Goal: Information Seeking & Learning: Learn about a topic

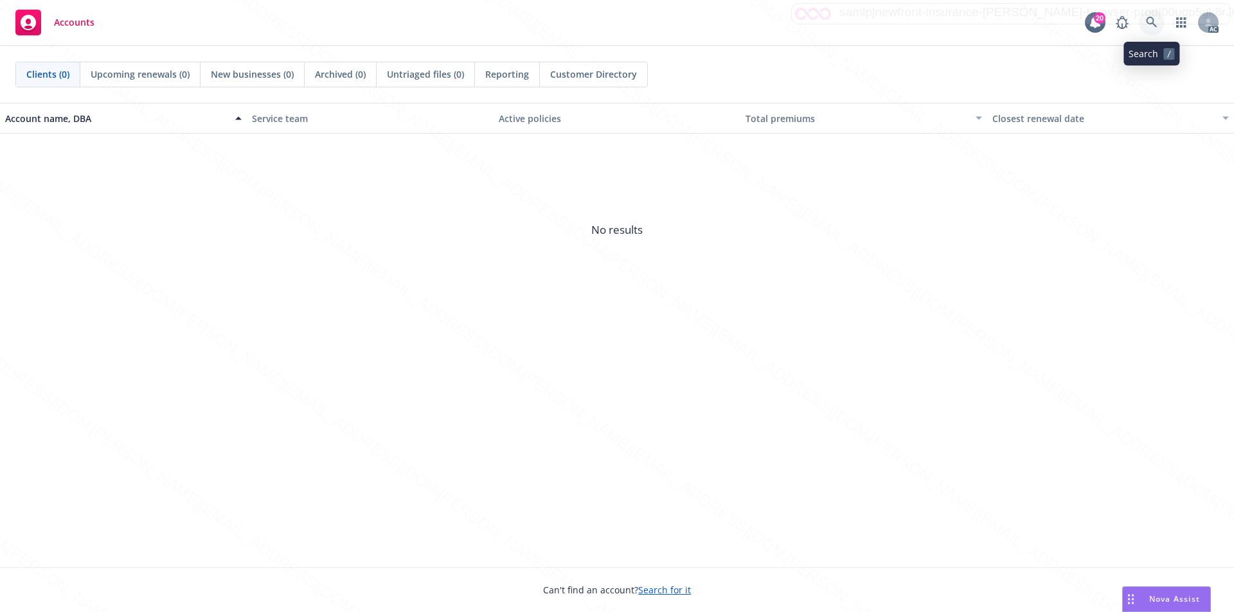
click at [1146, 21] on icon at bounding box center [1151, 22] width 11 height 11
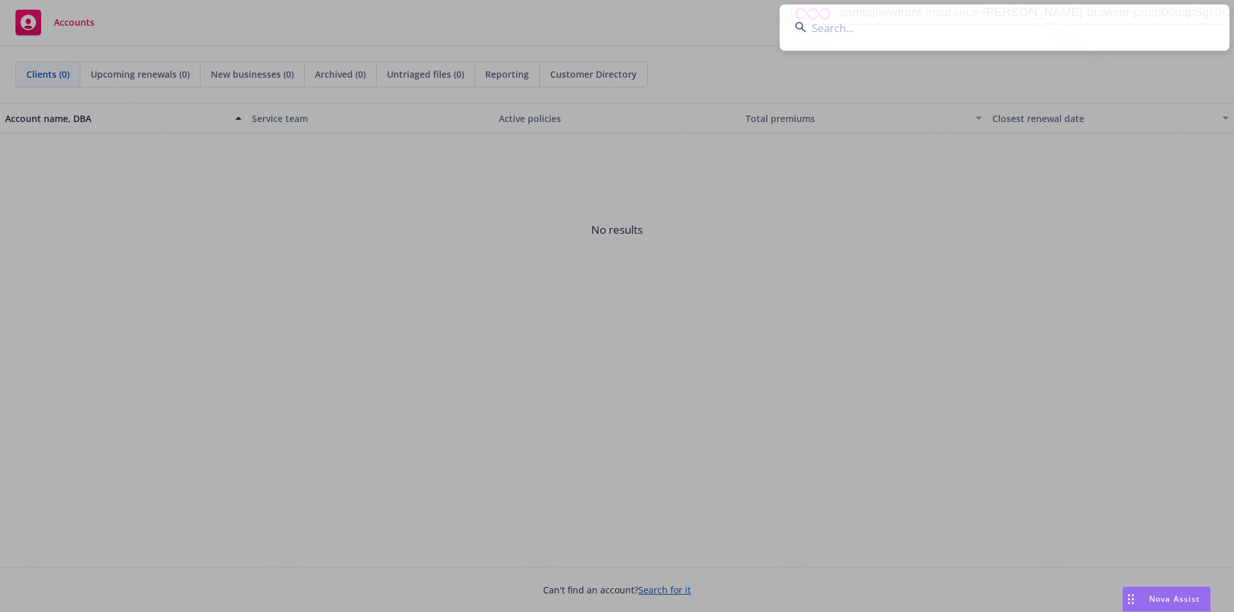
click at [860, 31] on input at bounding box center [1004, 27] width 450 height 46
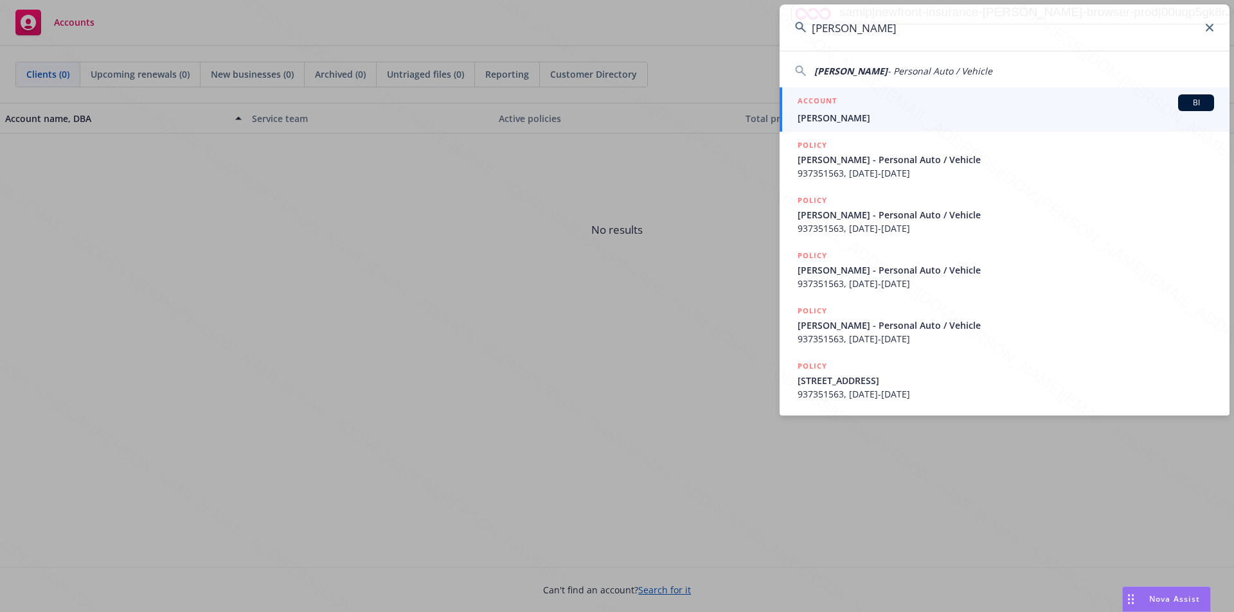
type input "Chelsea Waggener"
click at [838, 119] on span "Chelsea Waggener" at bounding box center [1005, 117] width 416 height 13
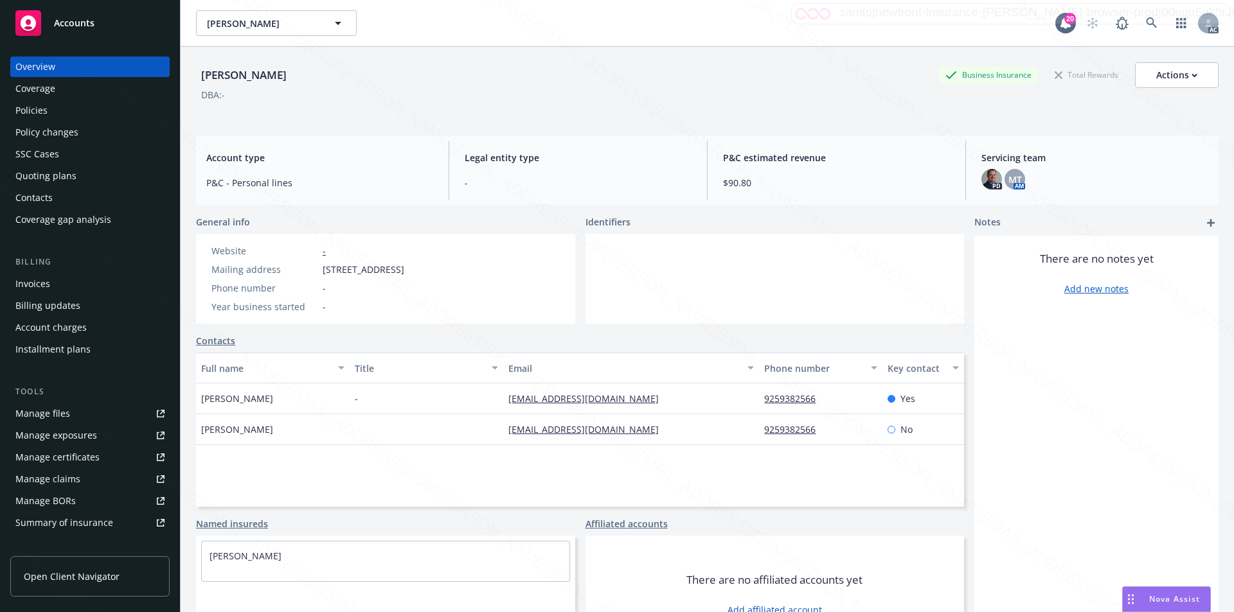
click at [42, 114] on div "Policies" at bounding box center [31, 110] width 32 height 21
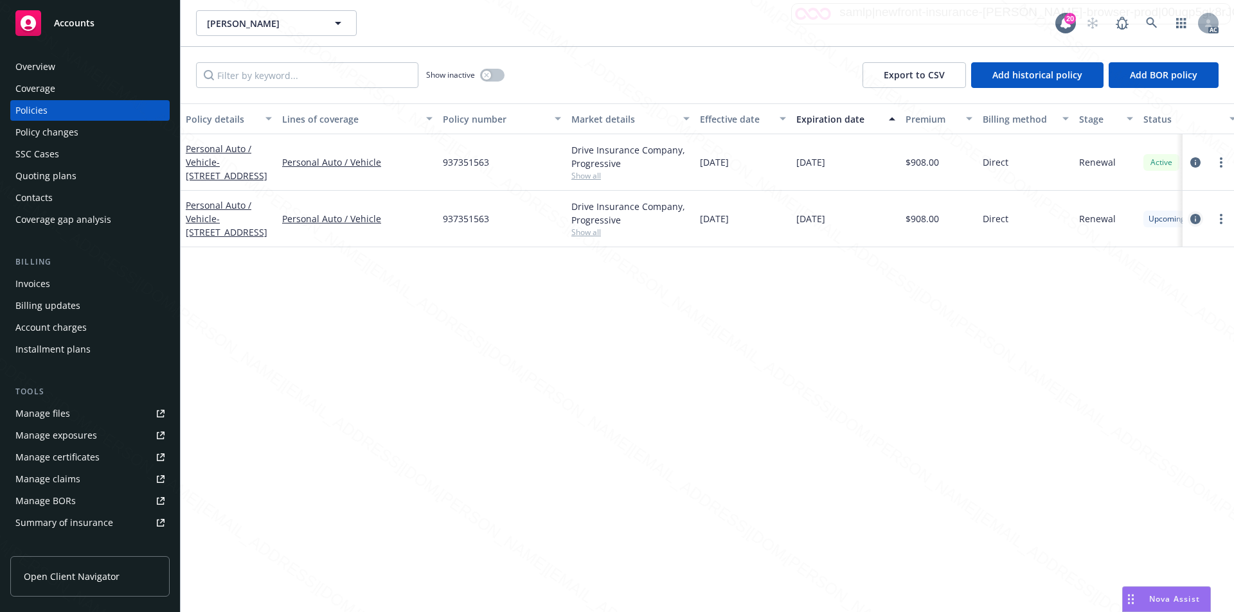
click at [1195, 220] on icon "circleInformation" at bounding box center [1195, 219] width 10 height 10
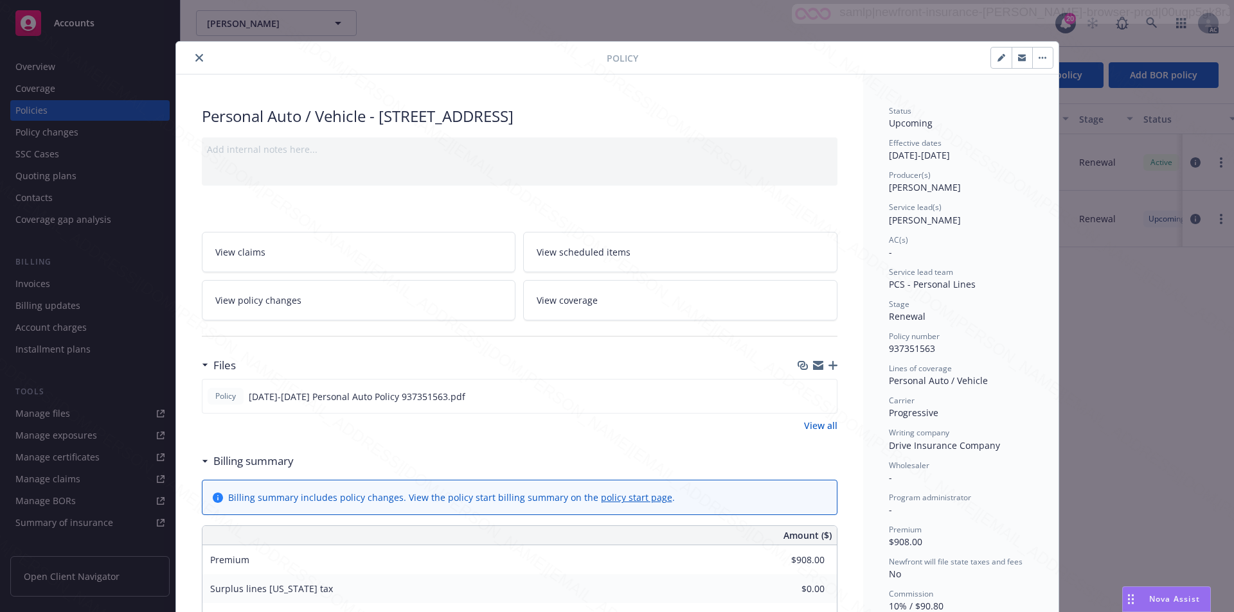
click at [594, 251] on span "View scheduled items" at bounding box center [584, 251] width 94 height 13
click at [604, 300] on link "View coverage" at bounding box center [680, 300] width 314 height 40
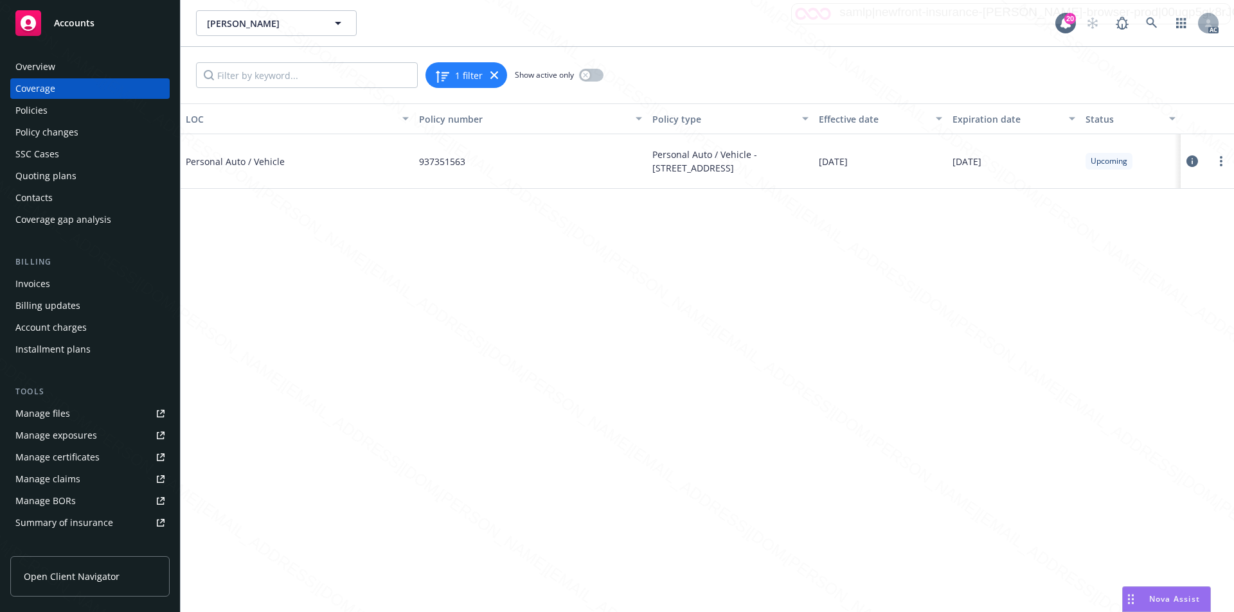
click at [1194, 163] on icon at bounding box center [1192, 161] width 12 height 12
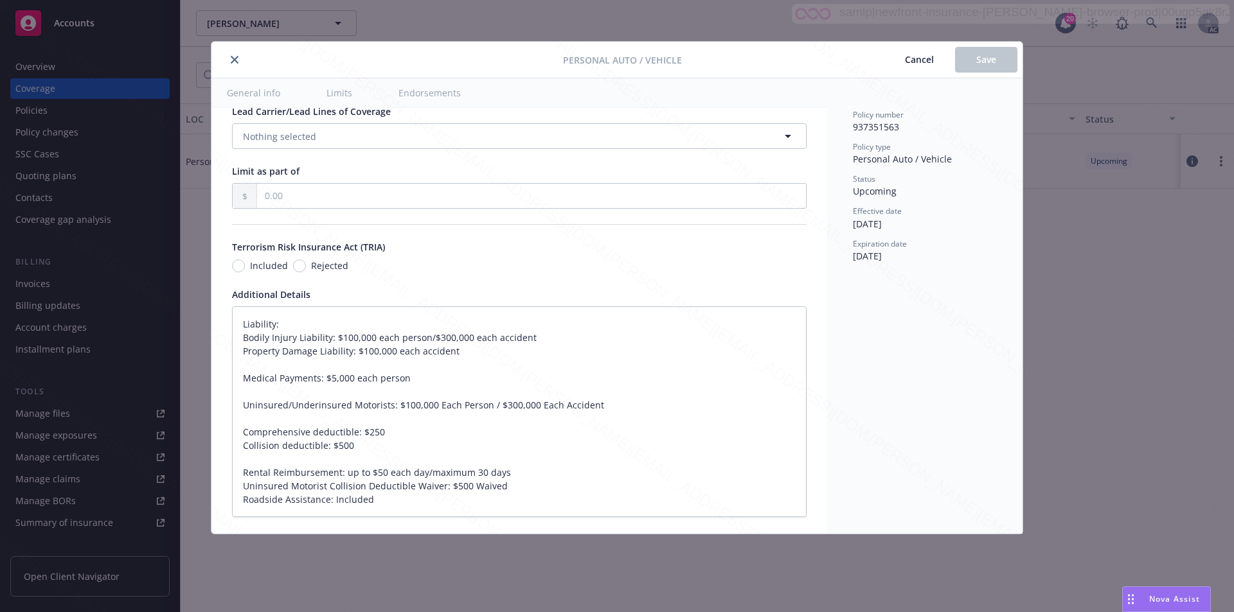
type textarea "x"
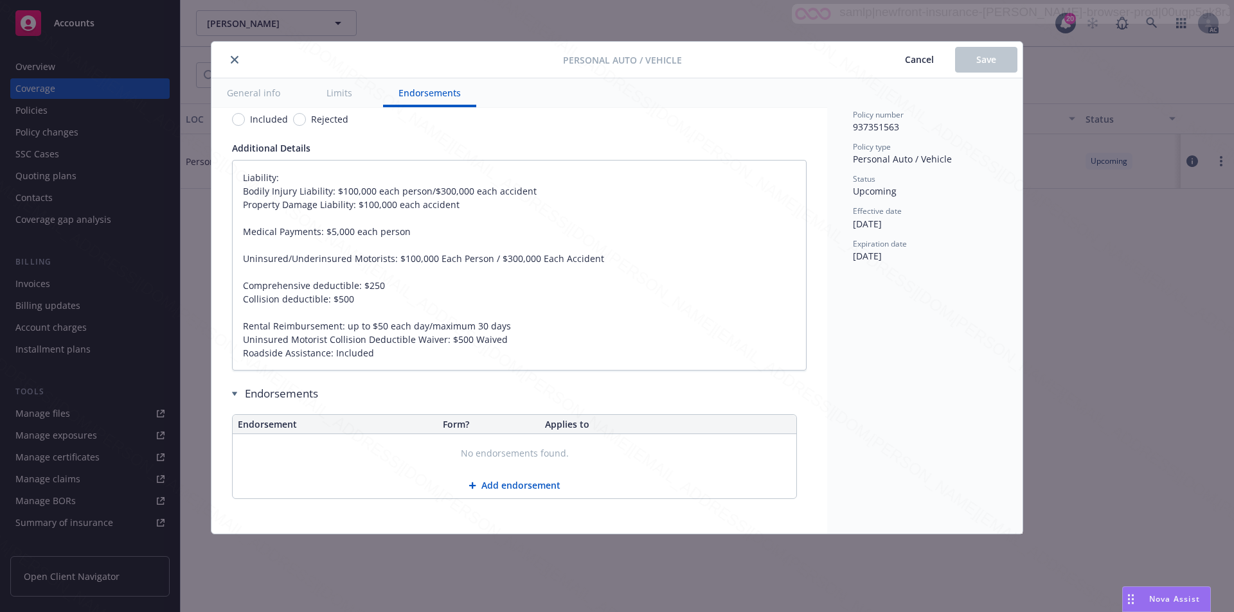
scroll to position [848, 0]
click at [236, 59] on icon "close" at bounding box center [235, 60] width 8 height 8
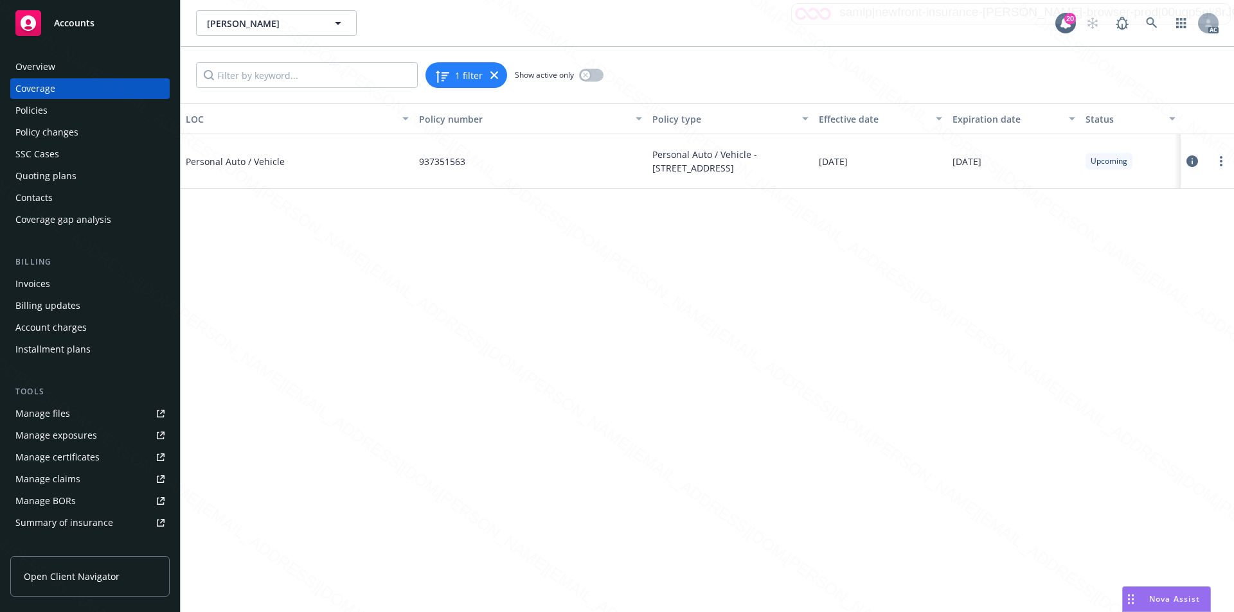
click at [76, 27] on span "Accounts" at bounding box center [74, 23] width 40 height 10
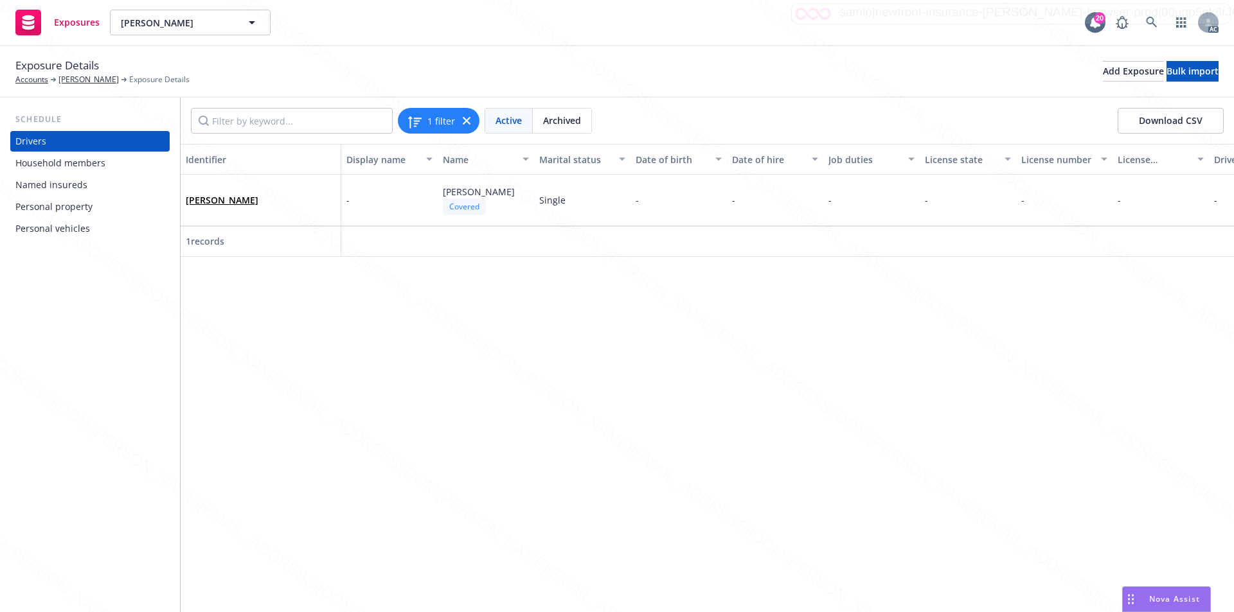
click at [62, 231] on div "Personal vehicles" at bounding box center [52, 228] width 75 height 21
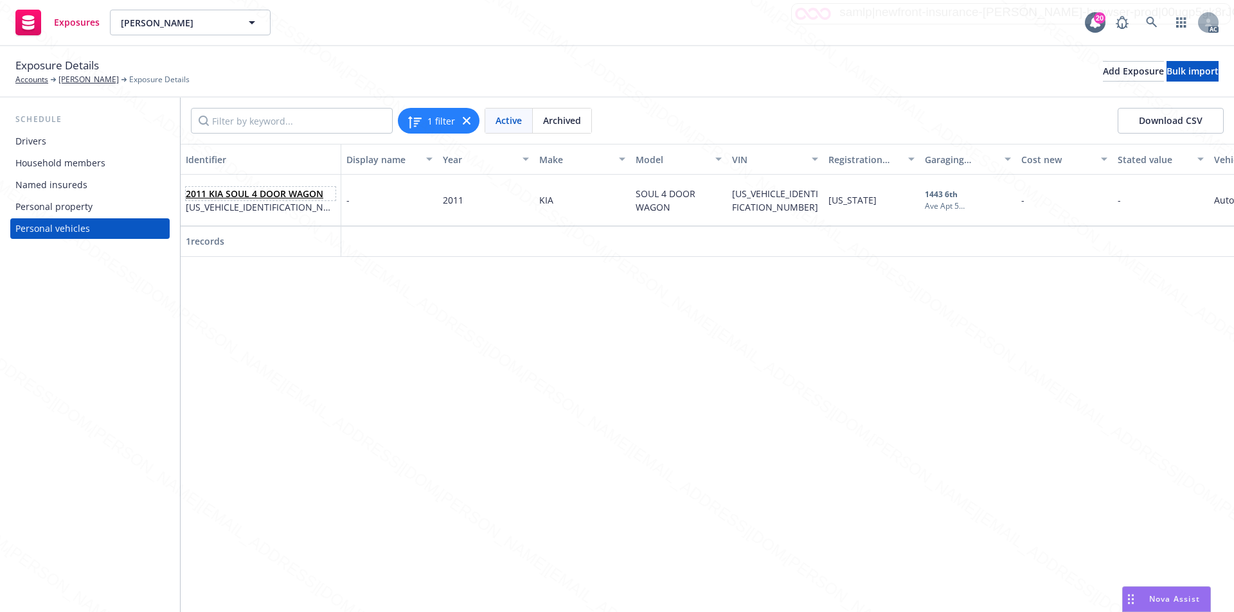
click at [238, 191] on link "2011 KIA SOUL 4 DOOR WAGON" at bounding box center [255, 194] width 138 height 12
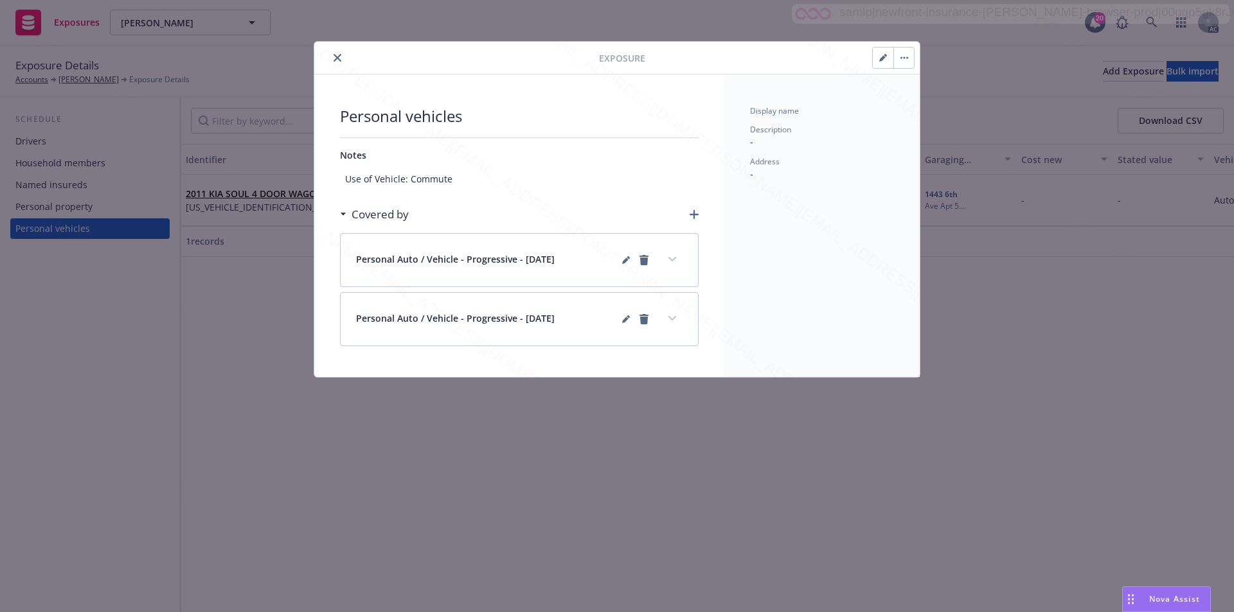
click at [338, 58] on icon "close" at bounding box center [337, 58] width 8 height 8
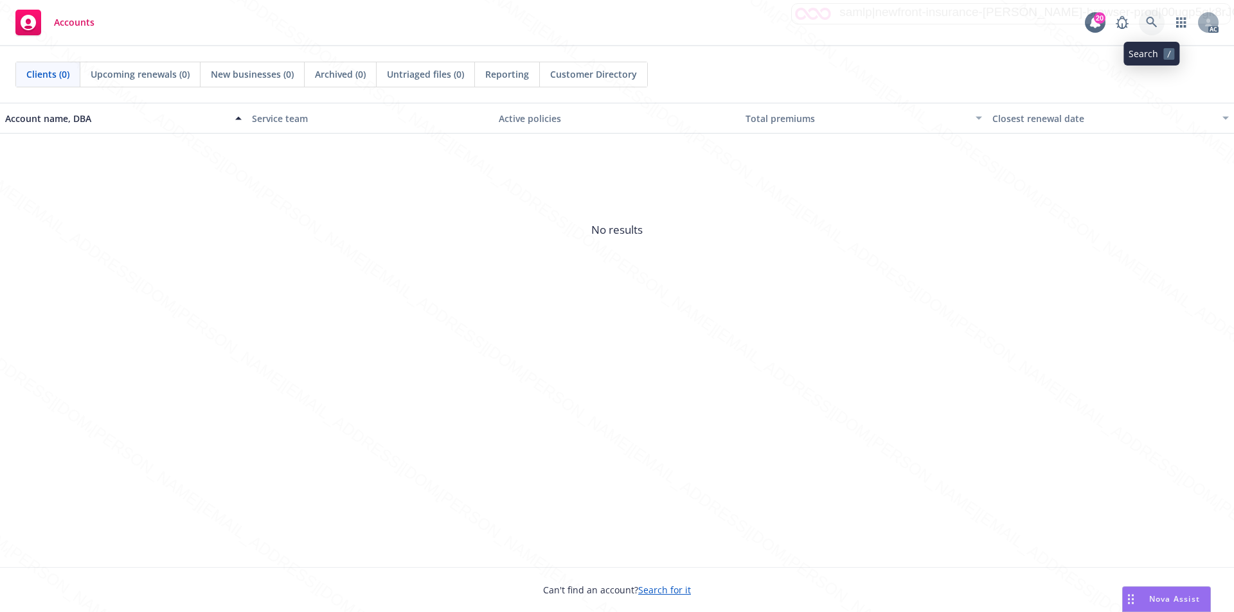
click at [1150, 18] on icon at bounding box center [1151, 22] width 11 height 11
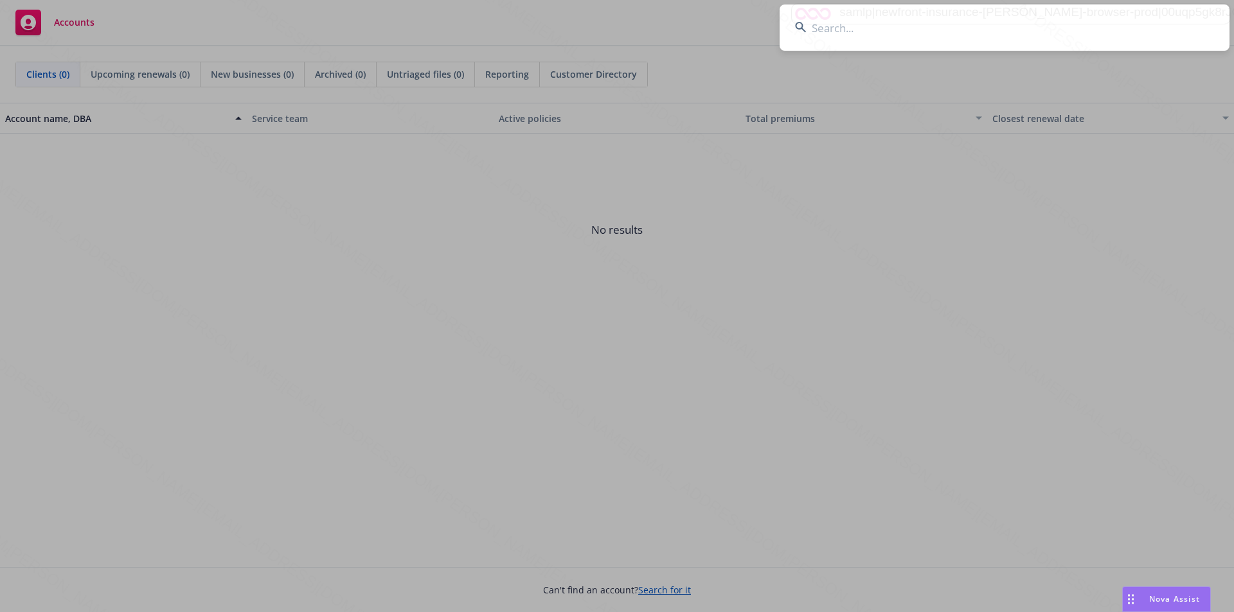
click at [1149, 20] on input at bounding box center [1004, 27] width 450 height 46
click at [850, 34] on input at bounding box center [1004, 27] width 450 height 46
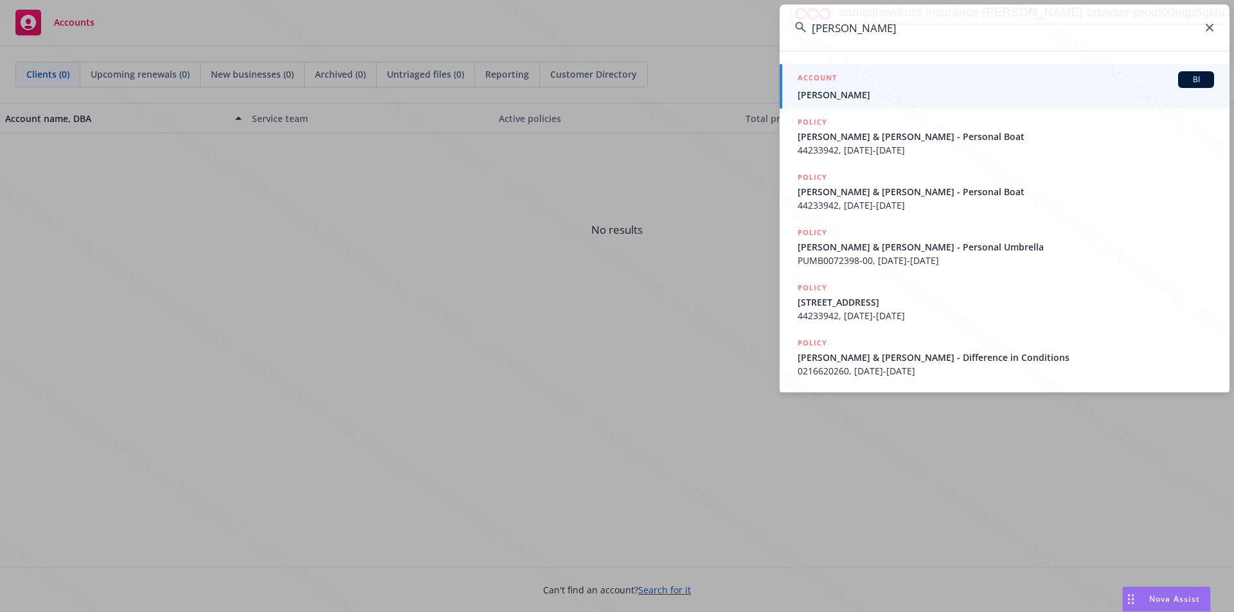
type input "[PERSON_NAME]"
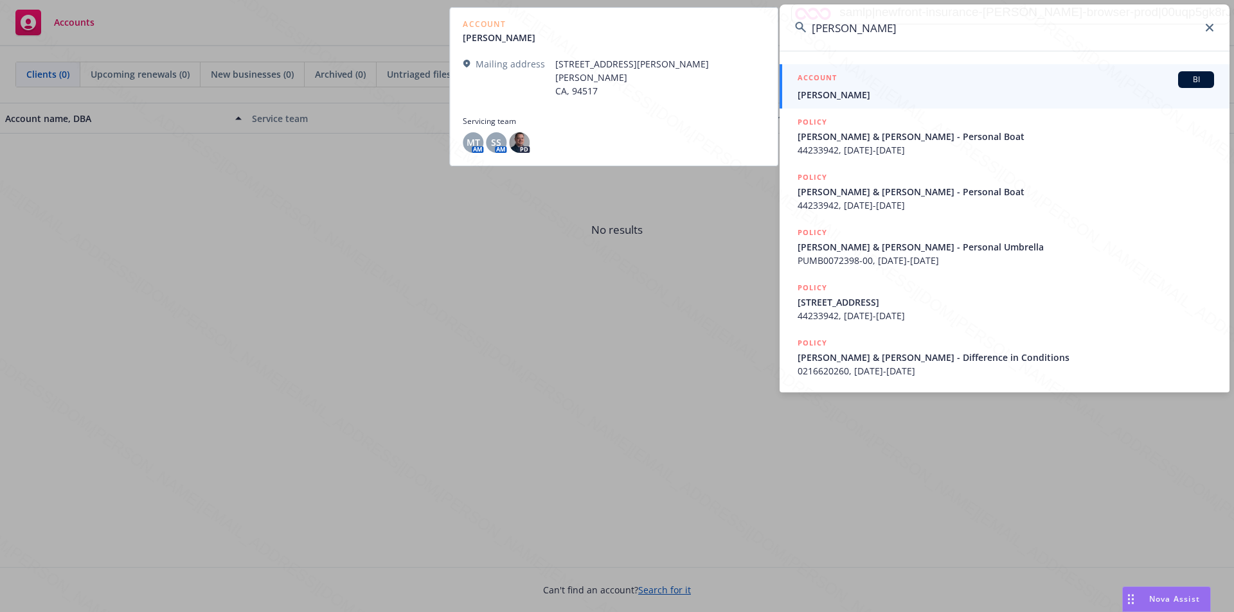
click at [822, 97] on span "[PERSON_NAME]" at bounding box center [1005, 94] width 416 height 13
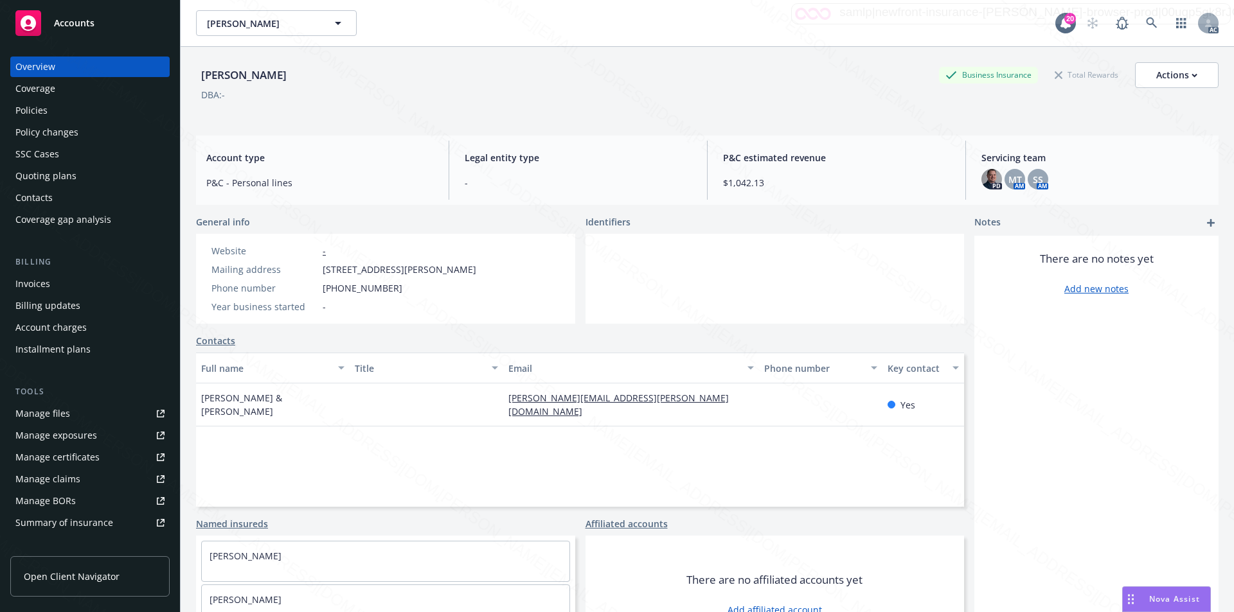
click at [37, 105] on div "Policies" at bounding box center [31, 110] width 32 height 21
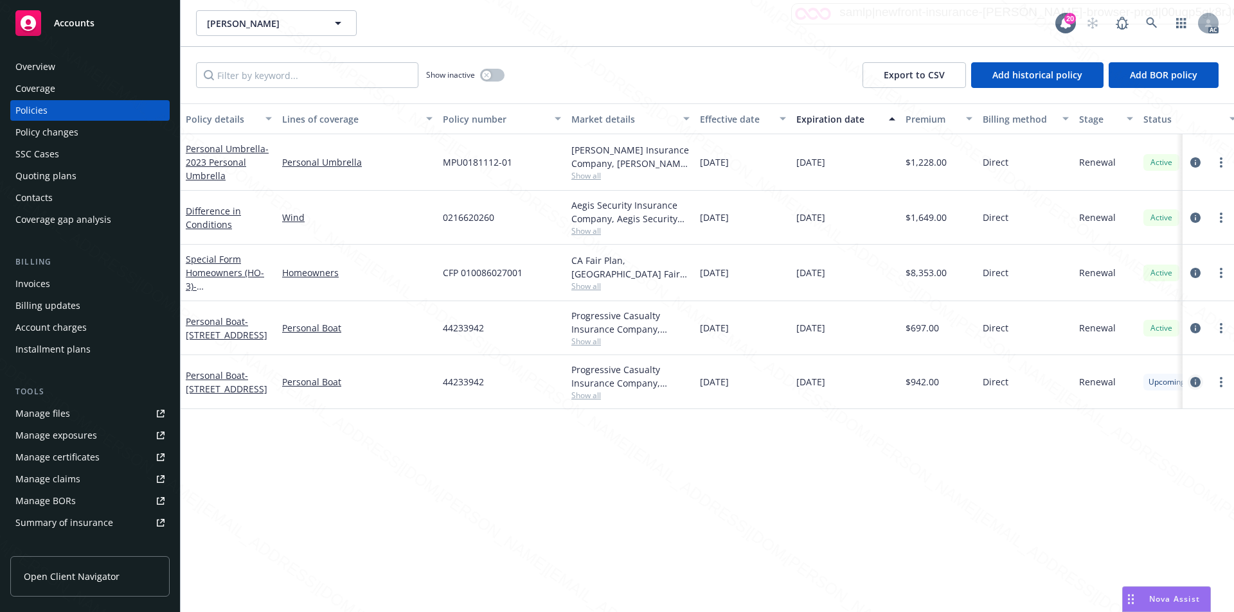
click at [1193, 386] on icon "circleInformation" at bounding box center [1195, 382] width 10 height 10
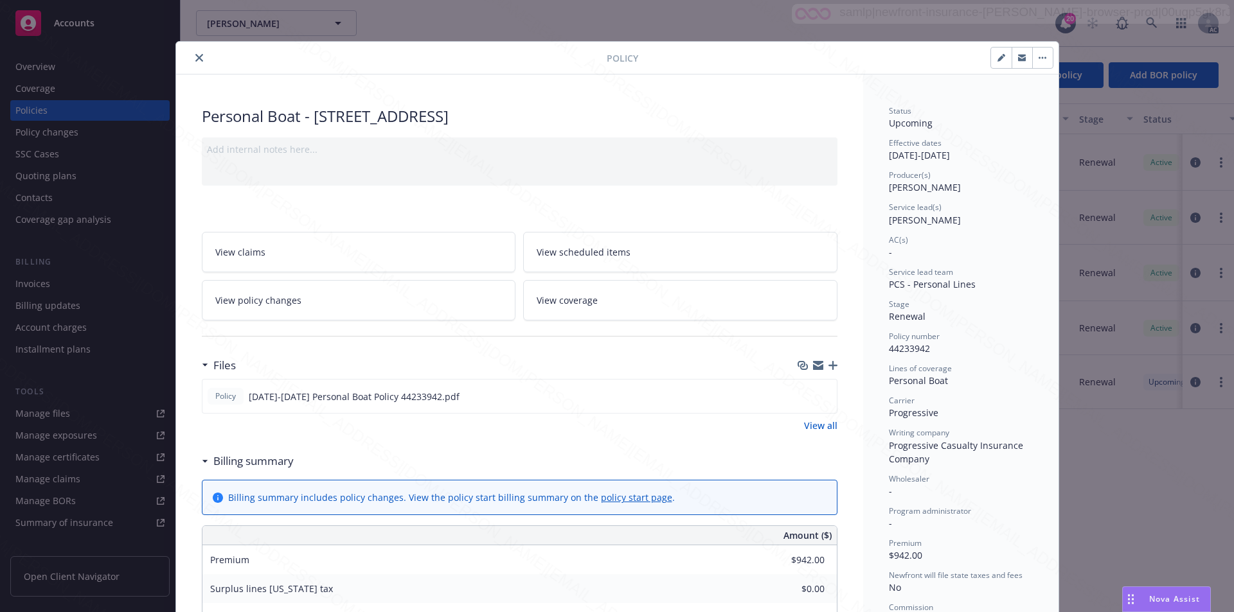
click at [596, 253] on span "View scheduled items" at bounding box center [584, 251] width 94 height 13
click at [613, 298] on link "View coverage" at bounding box center [680, 300] width 314 height 40
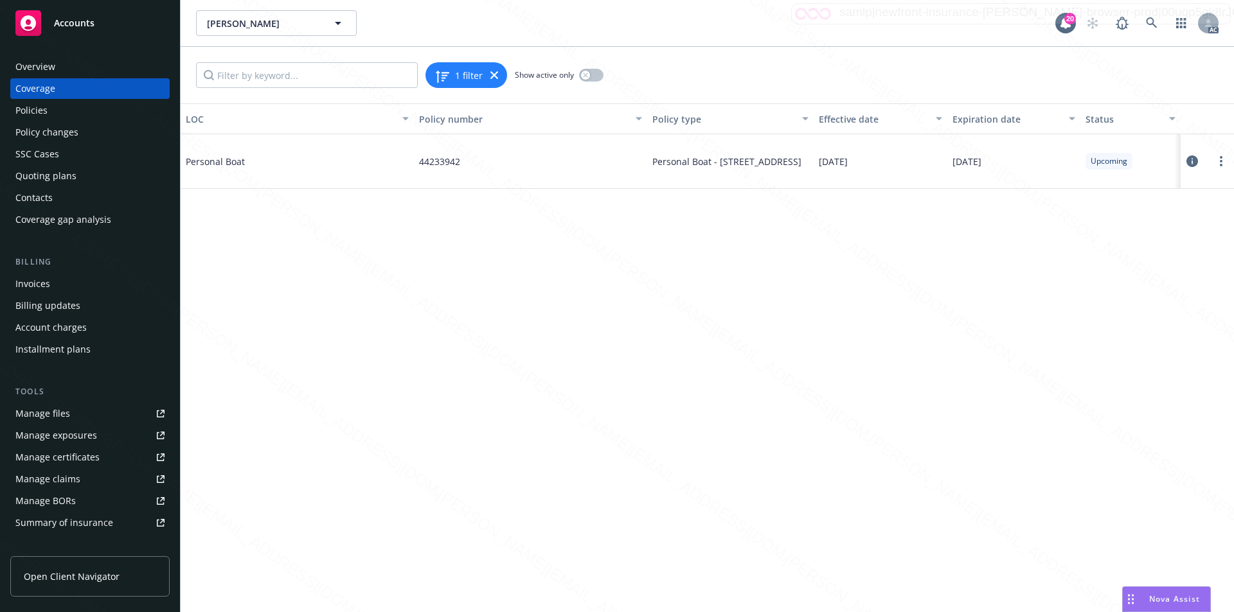
click at [1191, 160] on icon at bounding box center [1192, 161] width 12 height 12
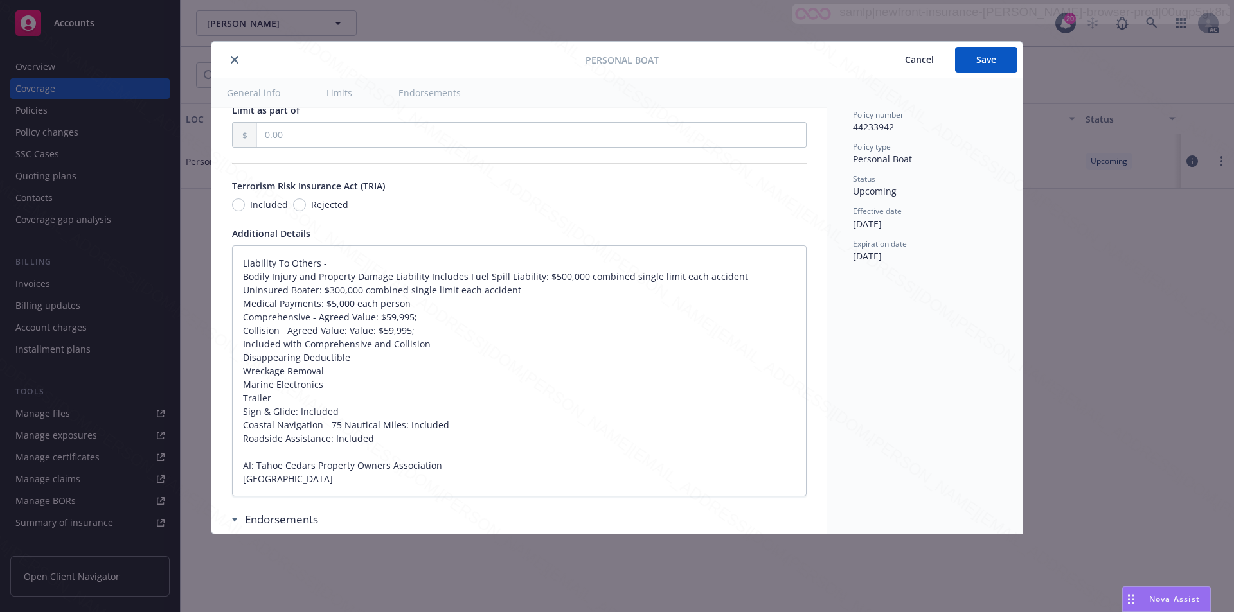
type textarea "x"
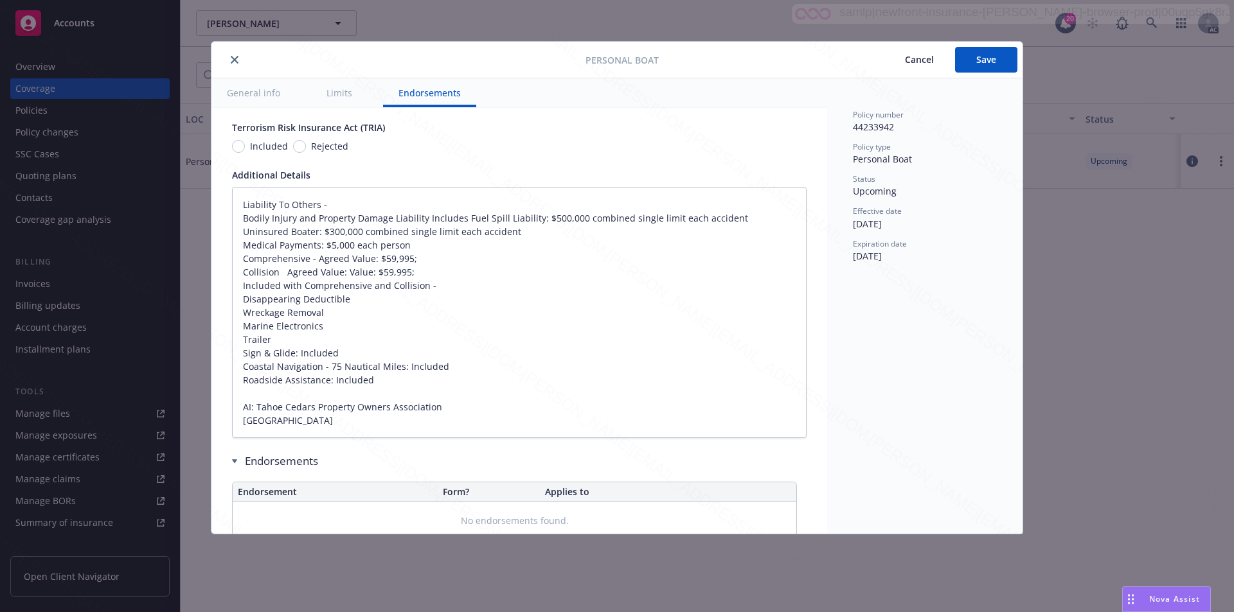
scroll to position [817, 0]
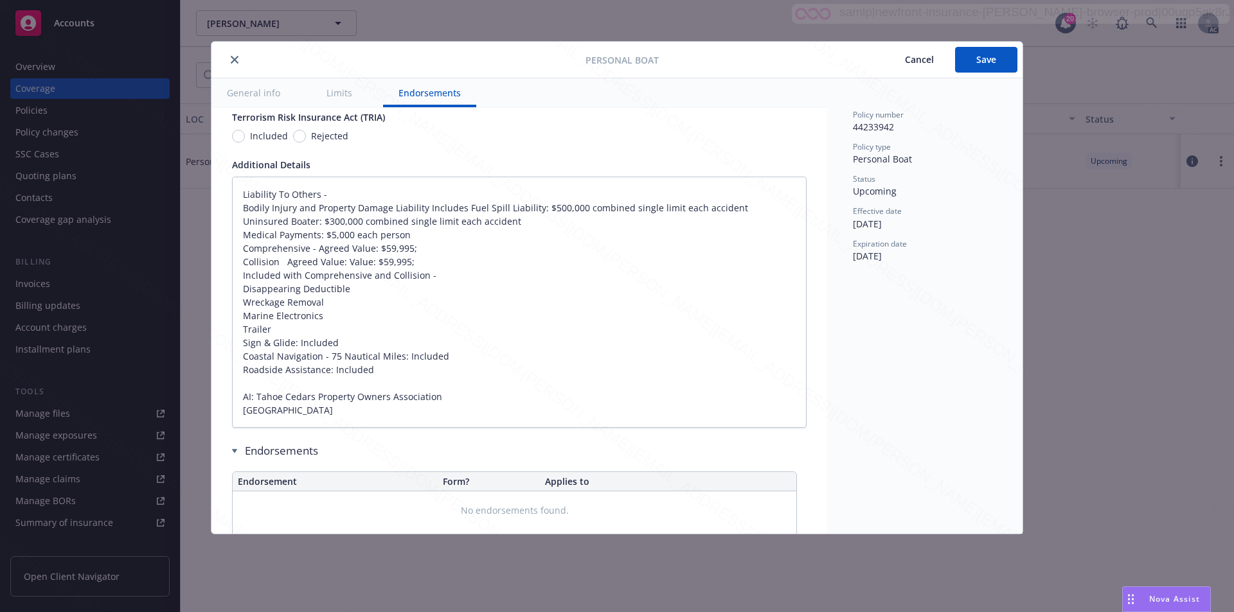
click at [233, 64] on button "close" at bounding box center [234, 59] width 15 height 15
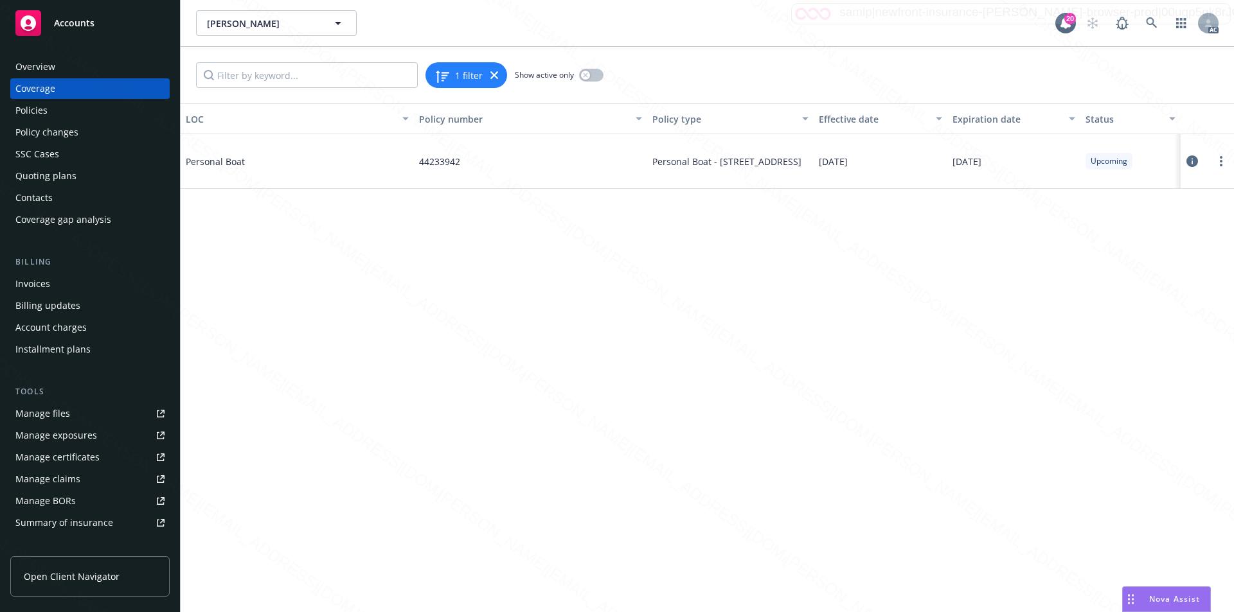
click at [233, 58] on div "1 filter Show active only" at bounding box center [707, 75] width 1053 height 57
click at [73, 18] on span "Accounts" at bounding box center [74, 23] width 40 height 10
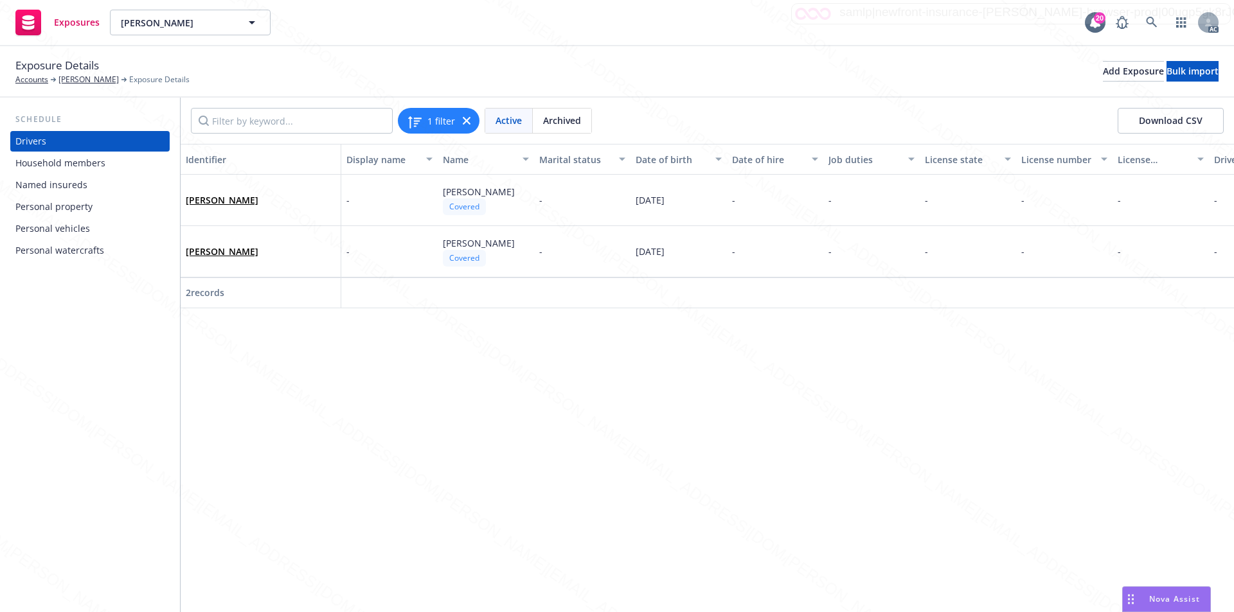
click at [57, 249] on div "Personal watercrafts" at bounding box center [59, 250] width 89 height 21
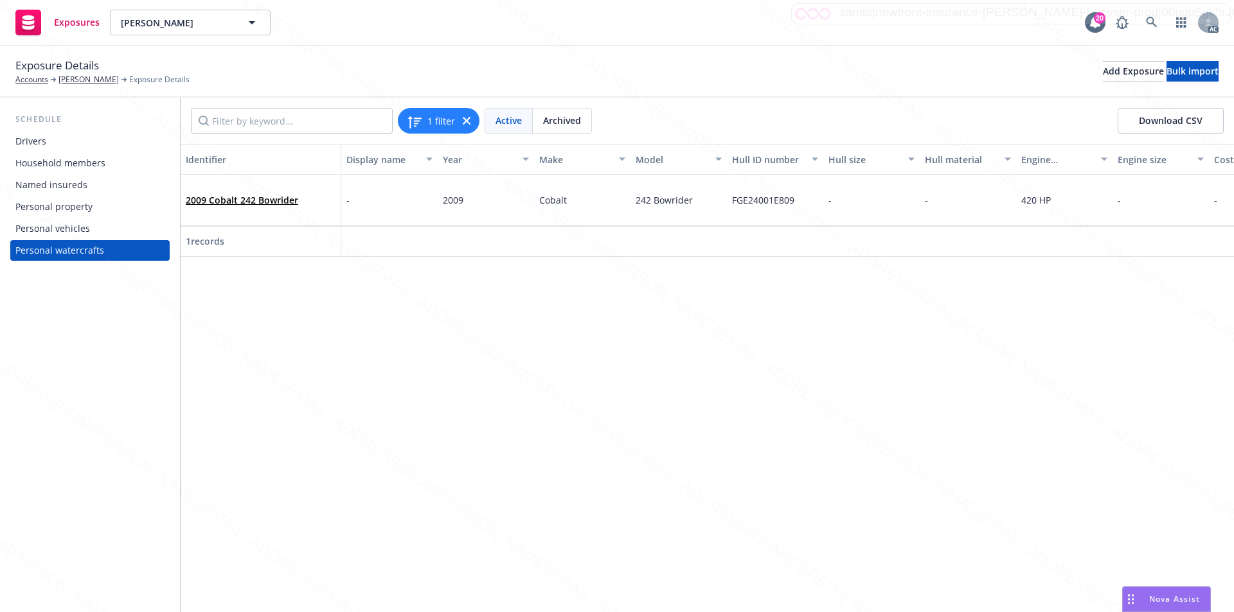
click at [470, 290] on div "Identifier Display name Year Make Model Hull ID number Hull size Hull material …" at bounding box center [707, 378] width 1053 height 468
click at [55, 220] on div "Personal vehicles" at bounding box center [52, 228] width 75 height 21
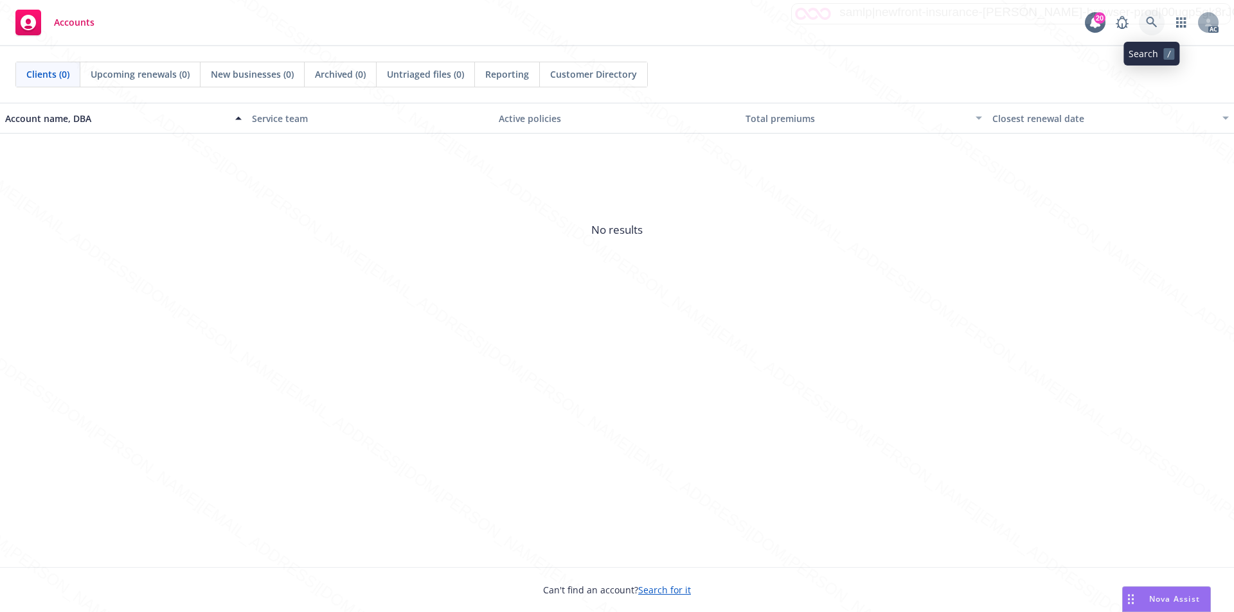
click at [1150, 21] on icon at bounding box center [1152, 23] width 12 height 12
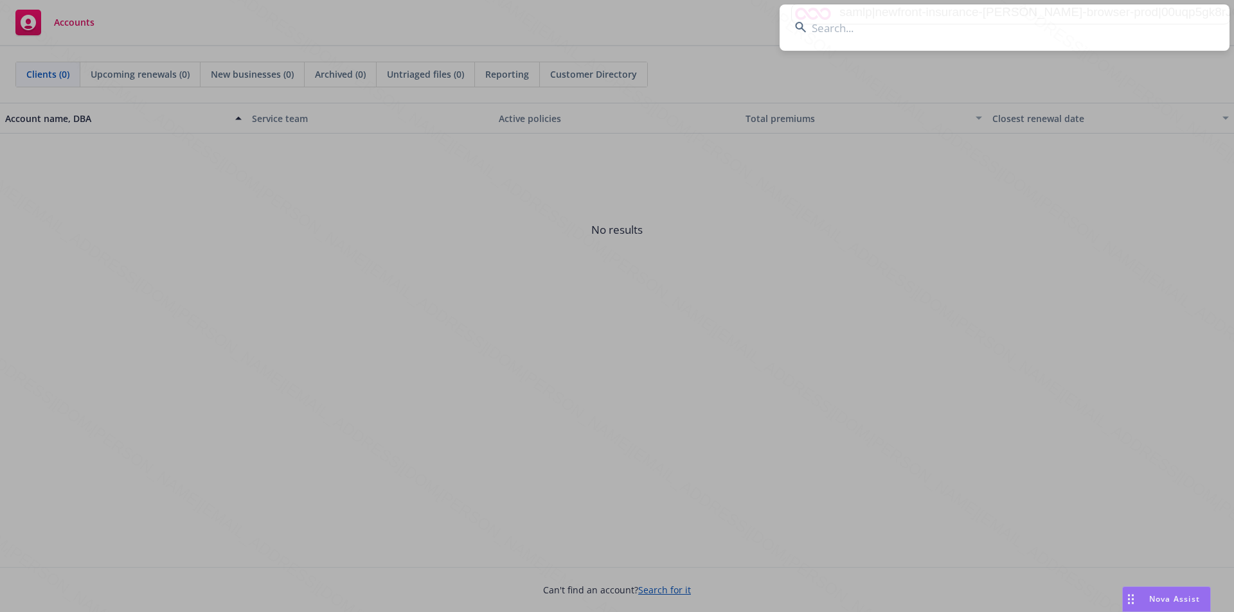
click at [852, 31] on input at bounding box center [1004, 27] width 450 height 46
type input "[PERSON_NAME]"
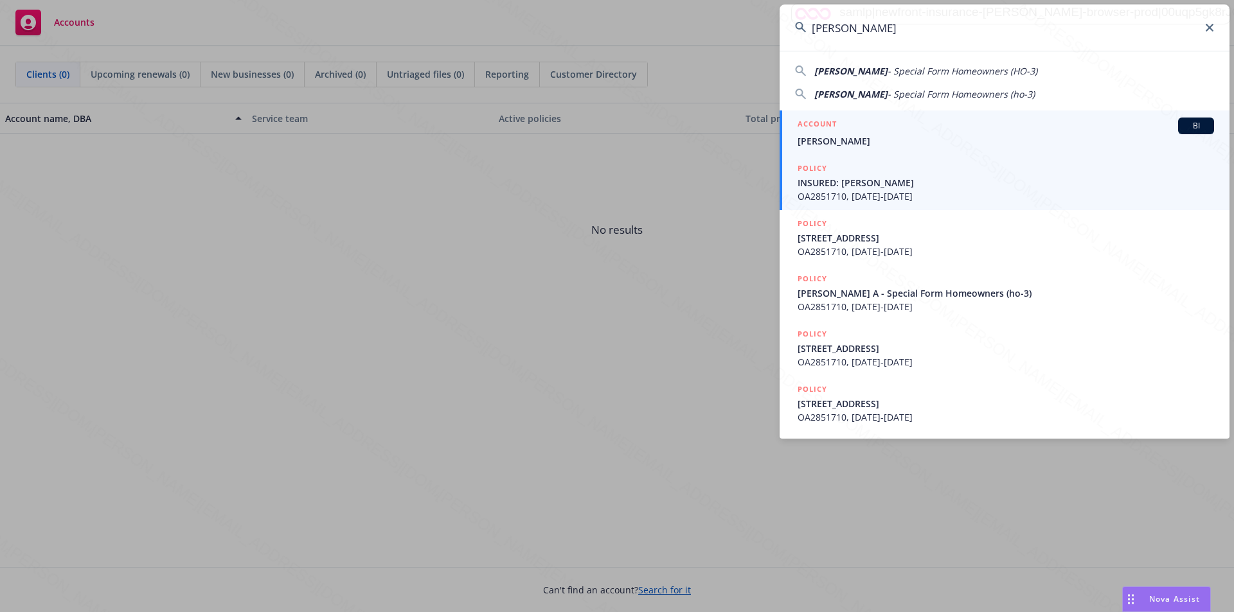
click at [839, 138] on span "[PERSON_NAME]" at bounding box center [1005, 140] width 416 height 13
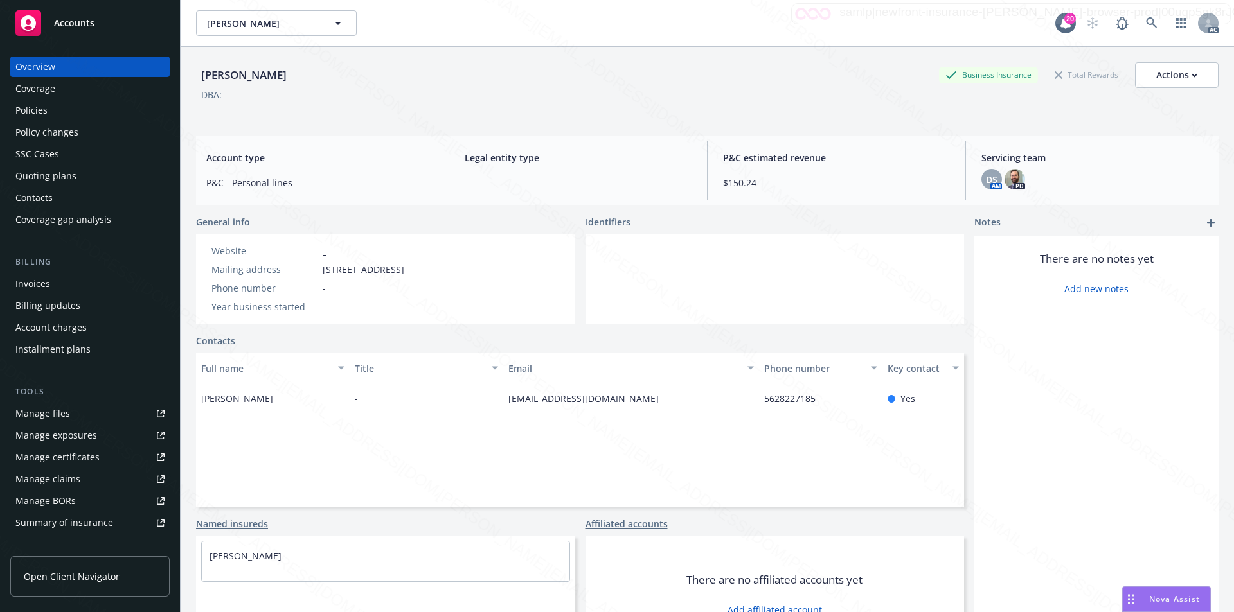
click at [30, 107] on div "Policies" at bounding box center [31, 110] width 32 height 21
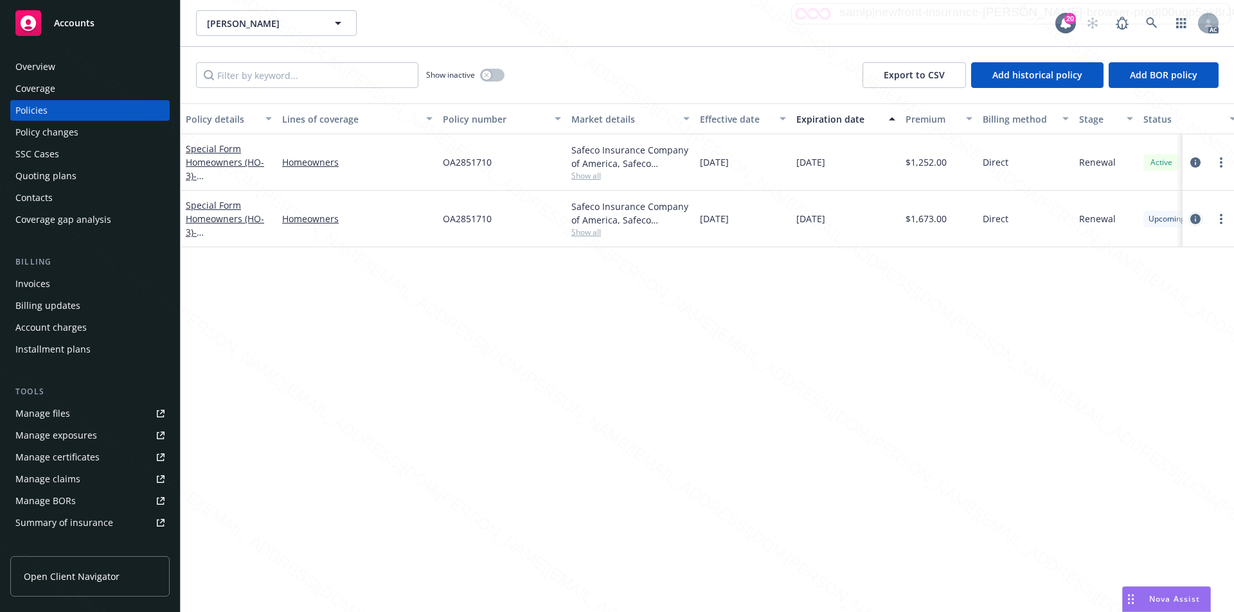
click at [1189, 218] on link "circleInformation" at bounding box center [1194, 218] width 15 height 15
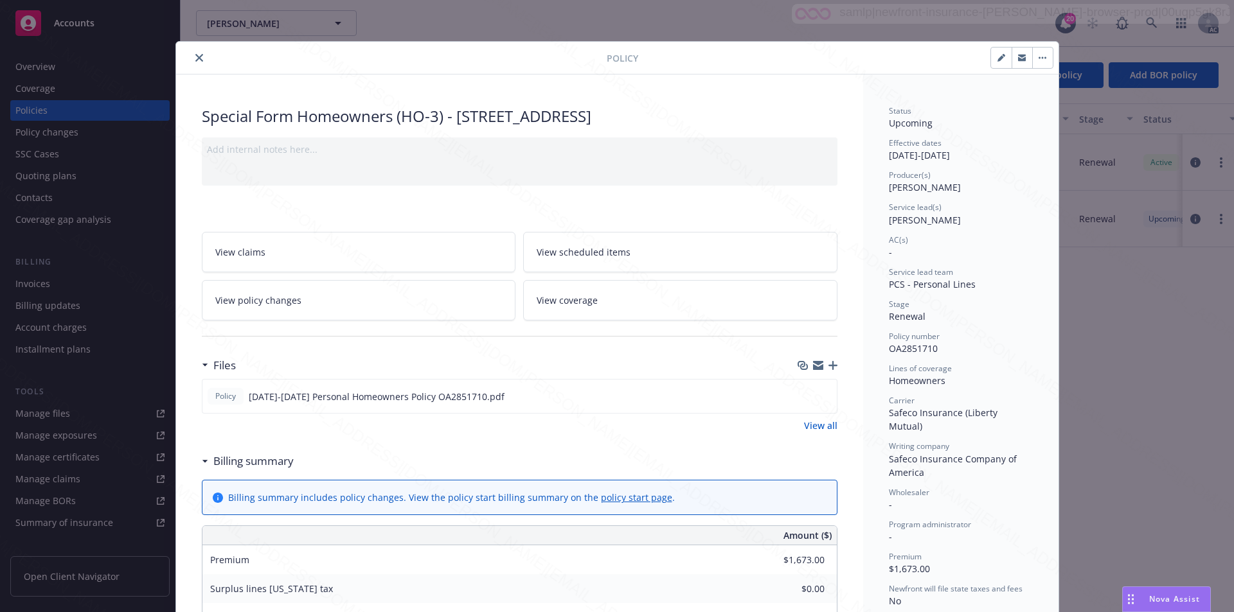
click at [606, 259] on span "View scheduled items" at bounding box center [584, 251] width 94 height 13
click at [601, 318] on link "View coverage" at bounding box center [680, 300] width 314 height 40
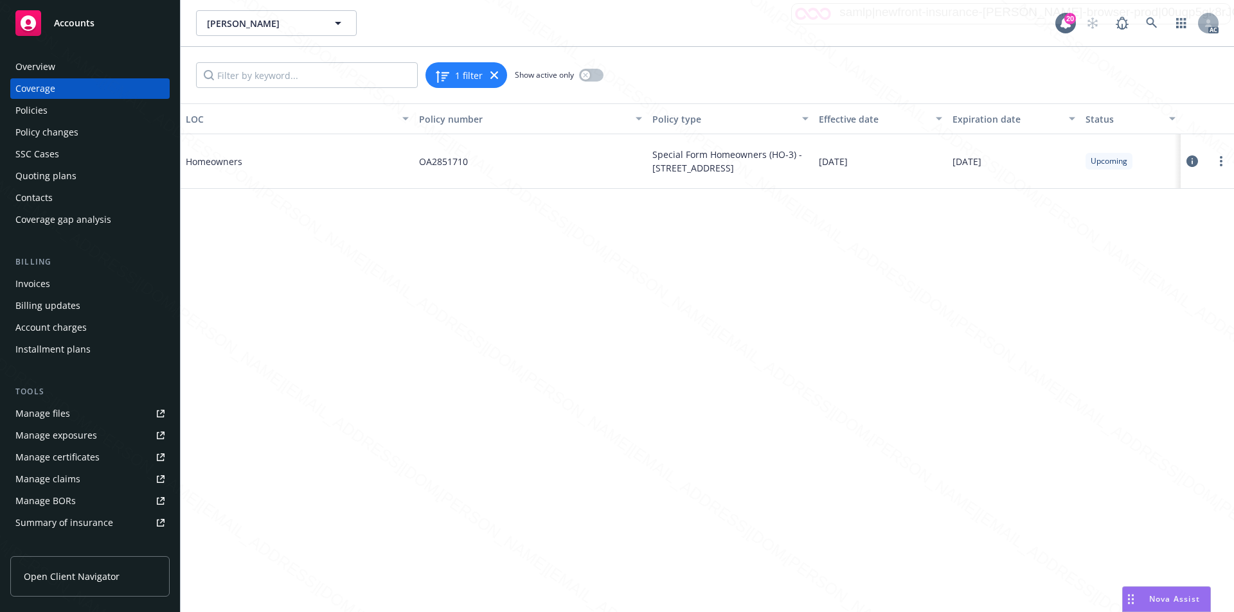
click at [1195, 160] on icon at bounding box center [1192, 161] width 12 height 12
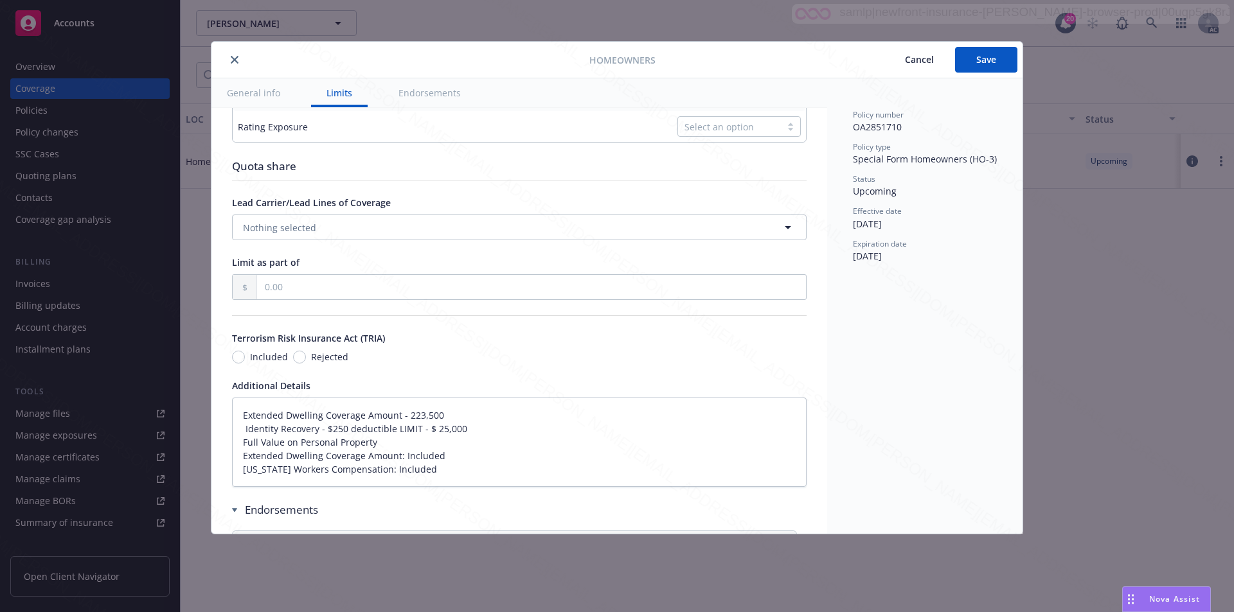
type textarea "x"
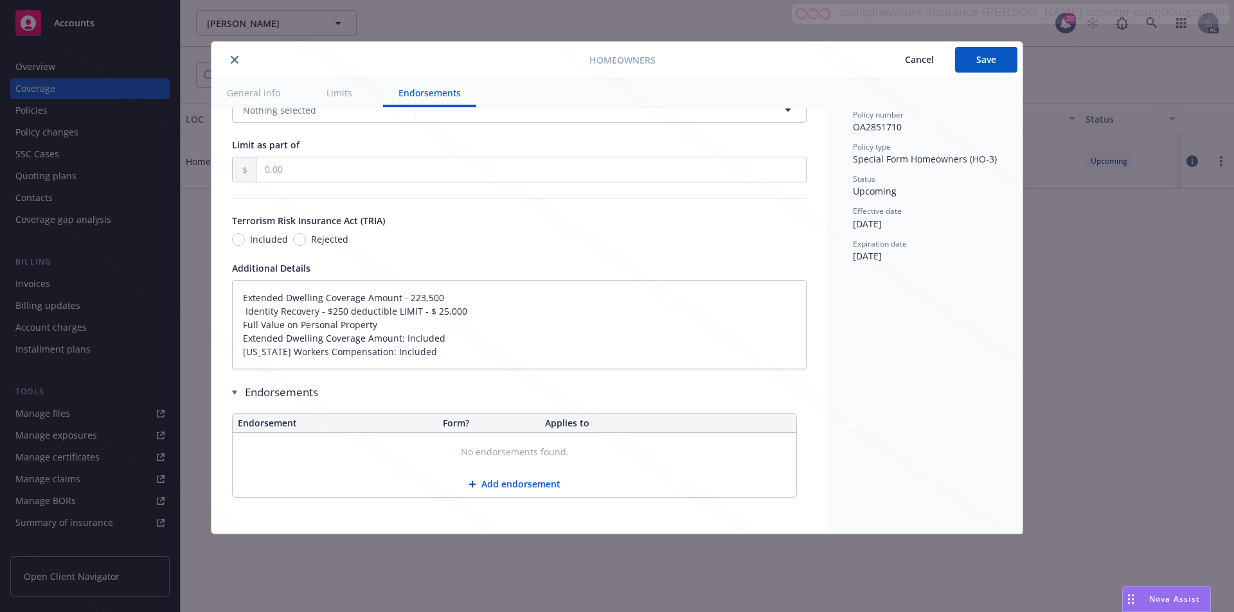
scroll to position [726, 0]
click at [229, 63] on button "close" at bounding box center [234, 59] width 15 height 15
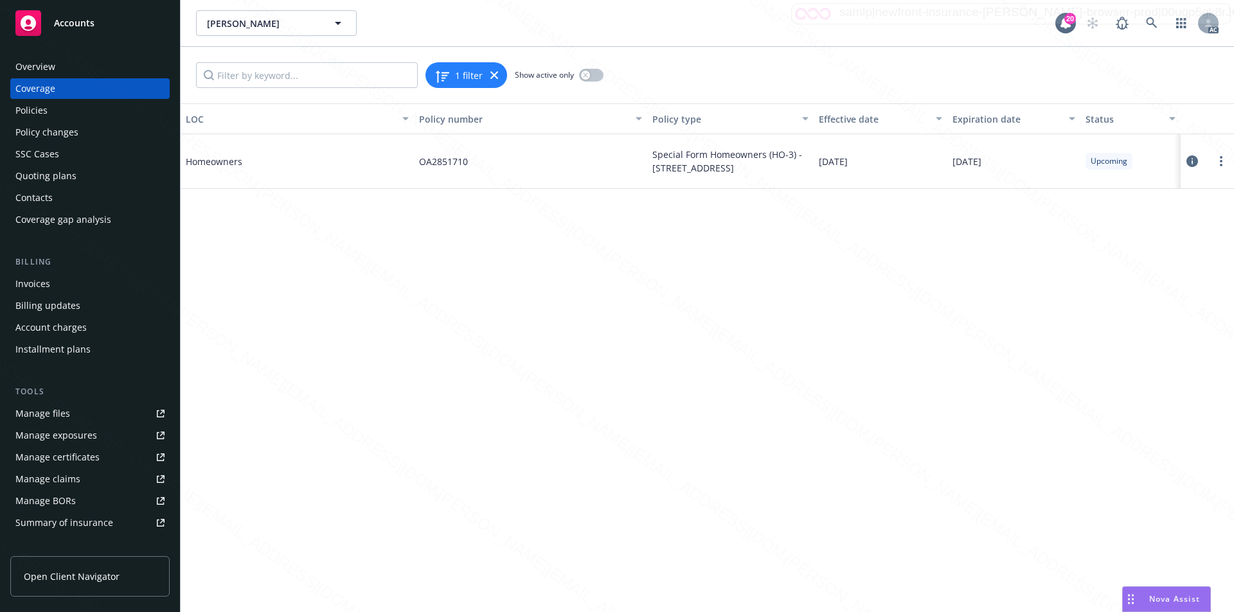
click at [85, 21] on span "Accounts" at bounding box center [74, 23] width 40 height 10
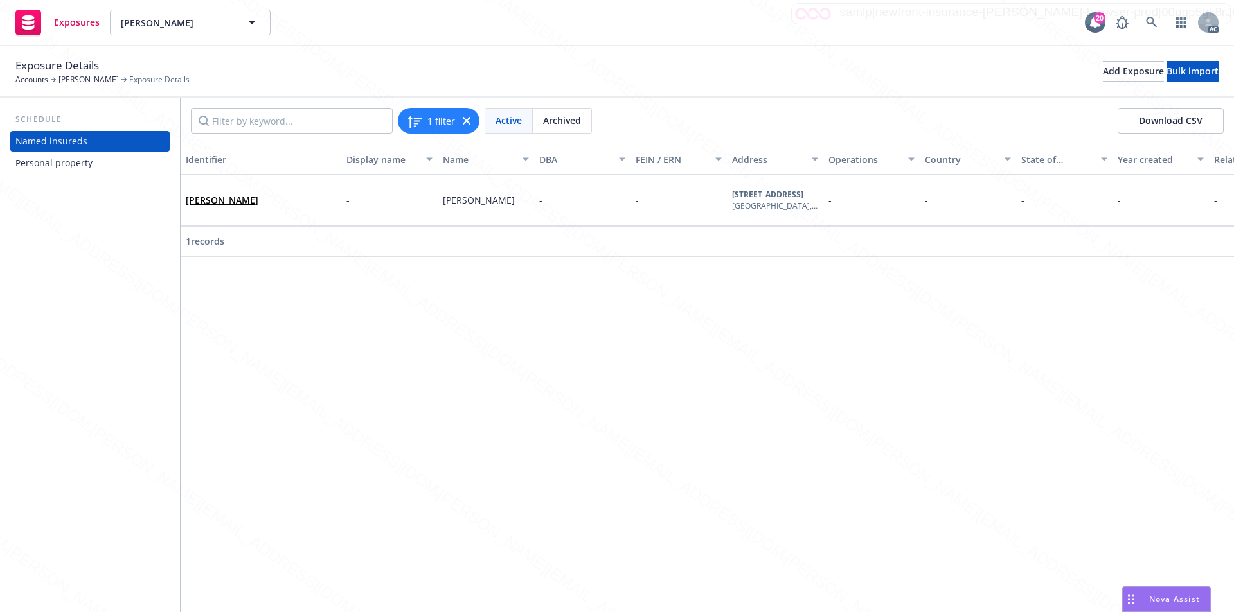
click at [40, 166] on div "Personal property" at bounding box center [53, 163] width 77 height 21
